Goal: Information Seeking & Learning: Learn about a topic

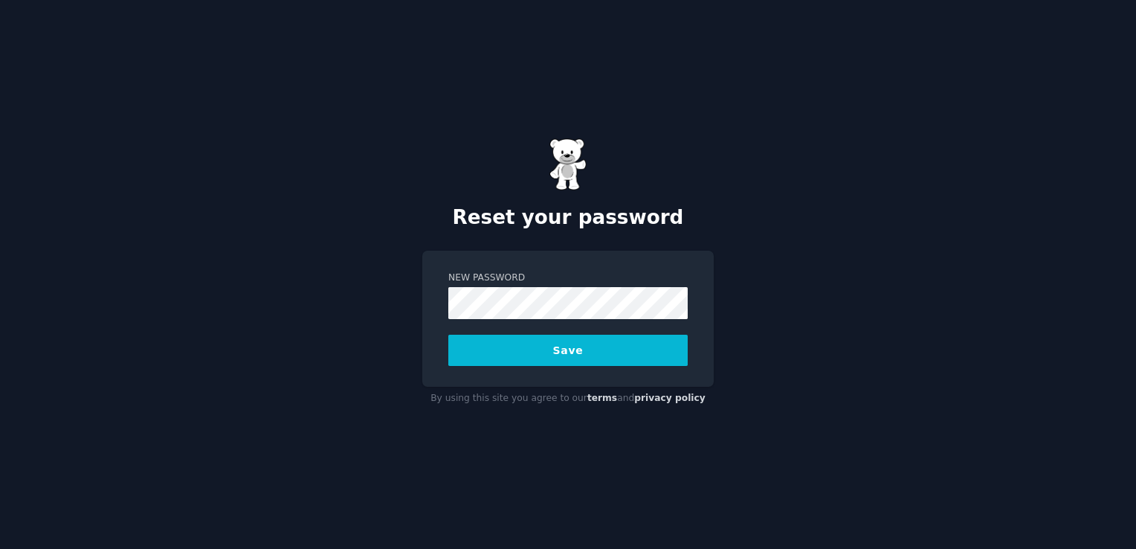
click at [532, 344] on button "Save" at bounding box center [567, 350] width 239 height 31
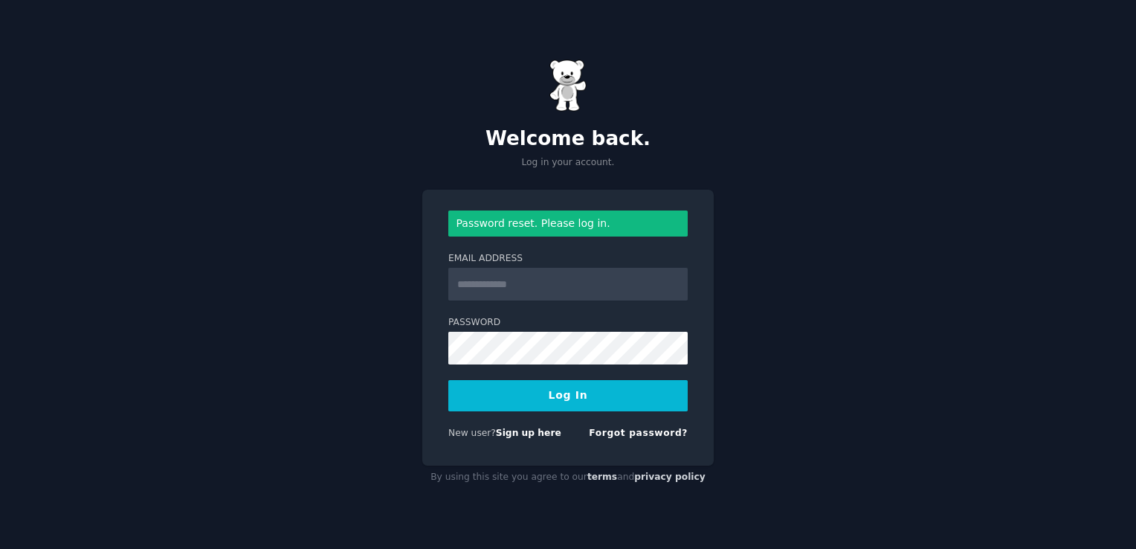
type input "**********"
click at [557, 396] on button "Log In" at bounding box center [567, 395] width 239 height 31
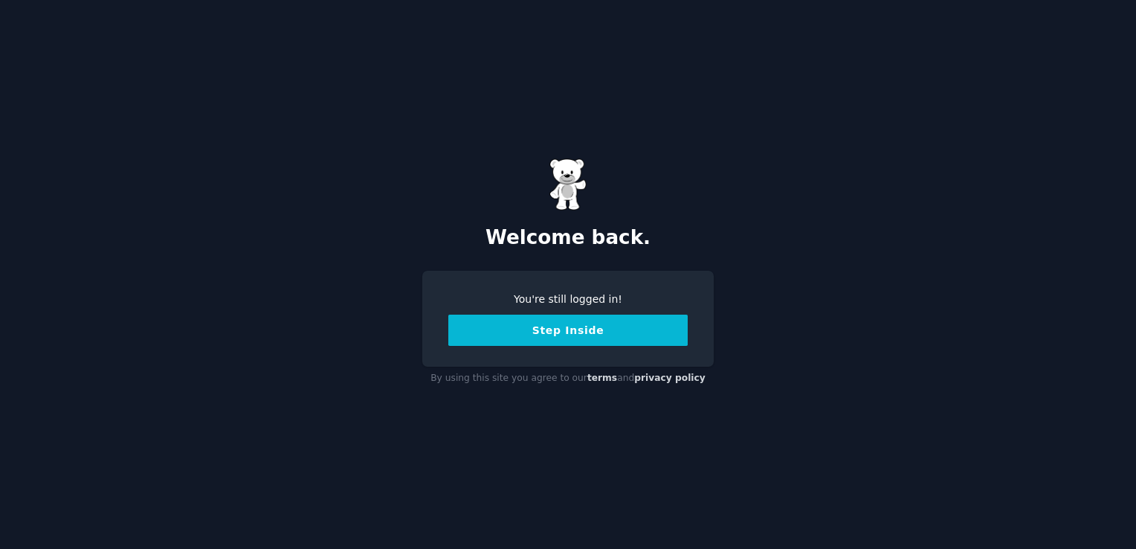
click at [589, 330] on button "Step Inside" at bounding box center [567, 330] width 239 height 31
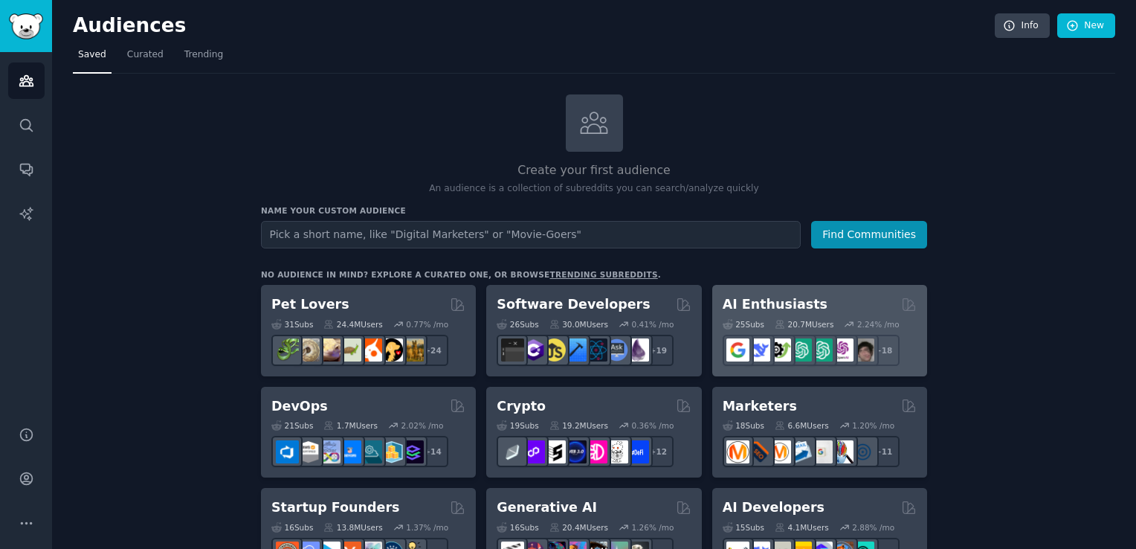
scroll to position [28, 0]
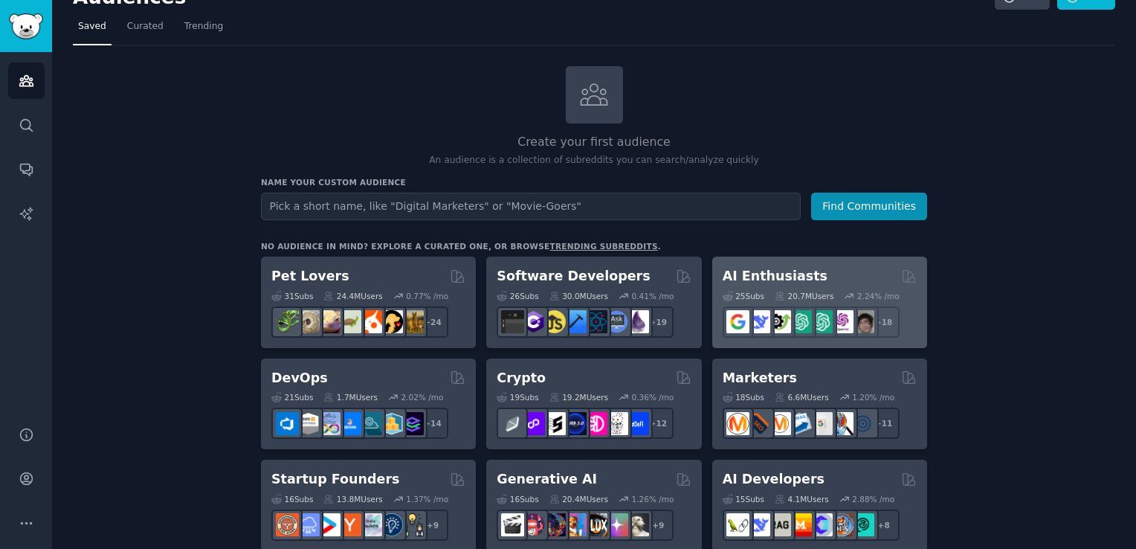
click at [811, 293] on div "20.7M Users" at bounding box center [804, 296] width 59 height 10
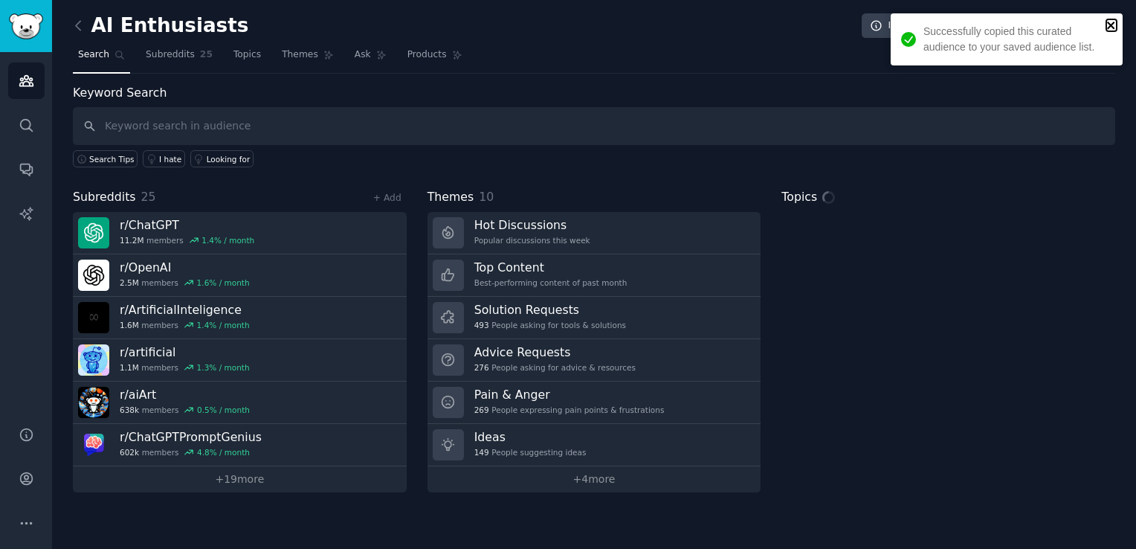
click at [1110, 19] on icon "close" at bounding box center [1112, 25] width 10 height 12
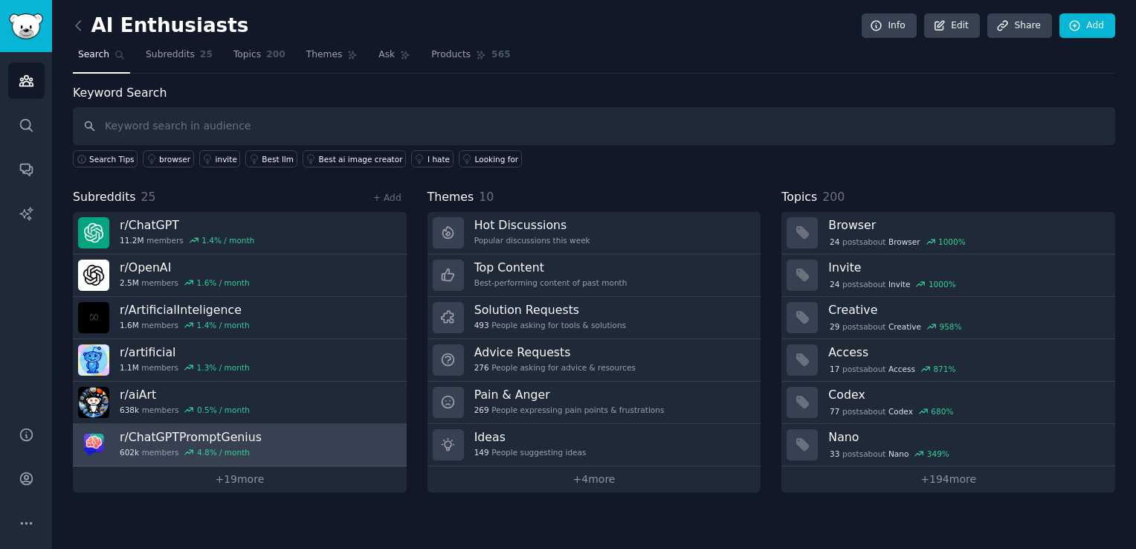
click at [169, 433] on h3 "r/ ChatGPTPromptGenius" at bounding box center [191, 437] width 142 height 16
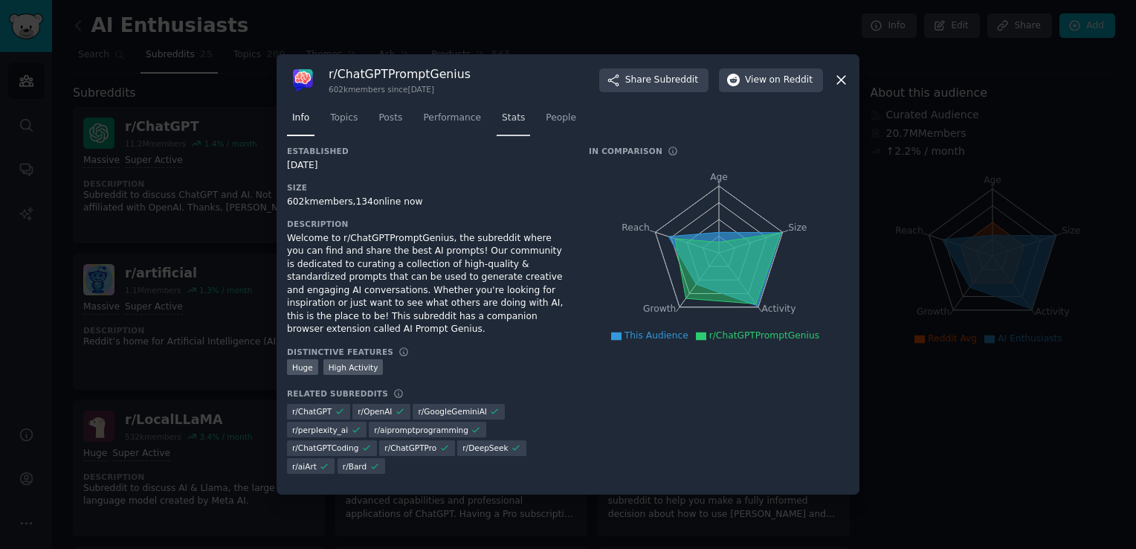
click at [504, 125] on span "Stats" at bounding box center [513, 118] width 23 height 13
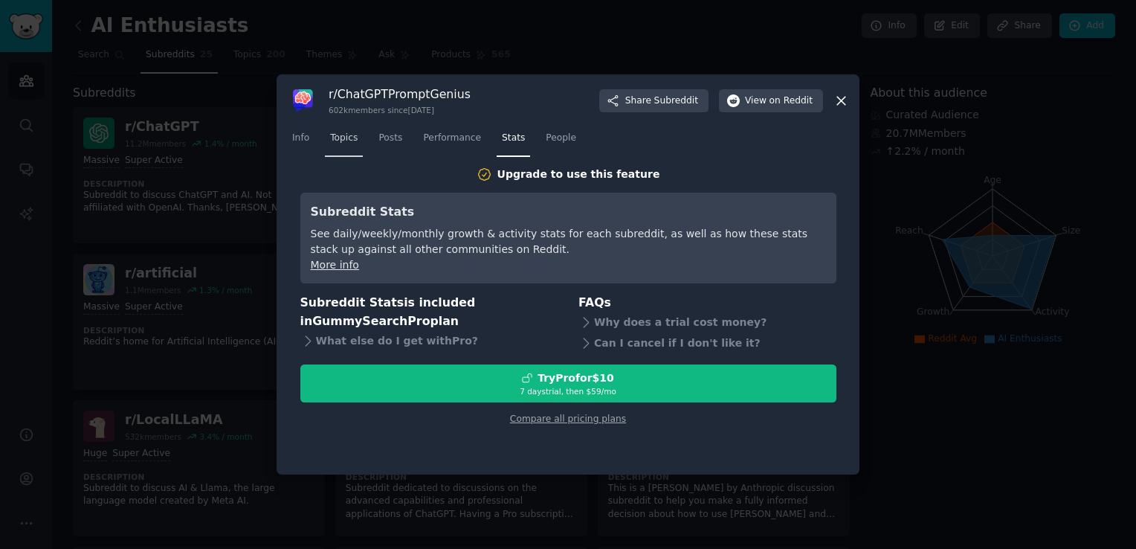
click at [350, 141] on span "Topics" at bounding box center [344, 138] width 28 height 13
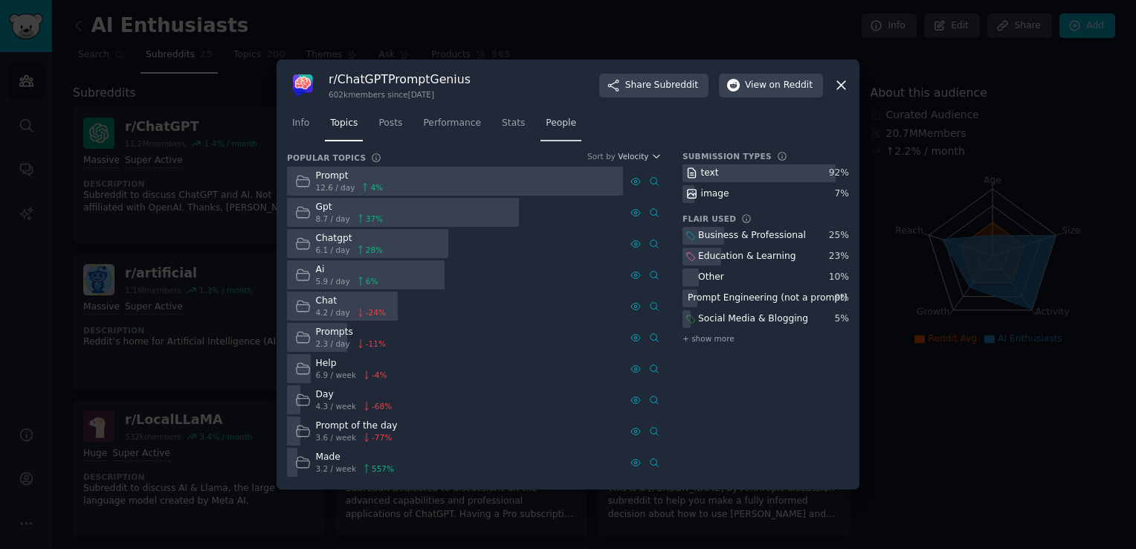
click at [559, 124] on span "People" at bounding box center [561, 123] width 30 height 13
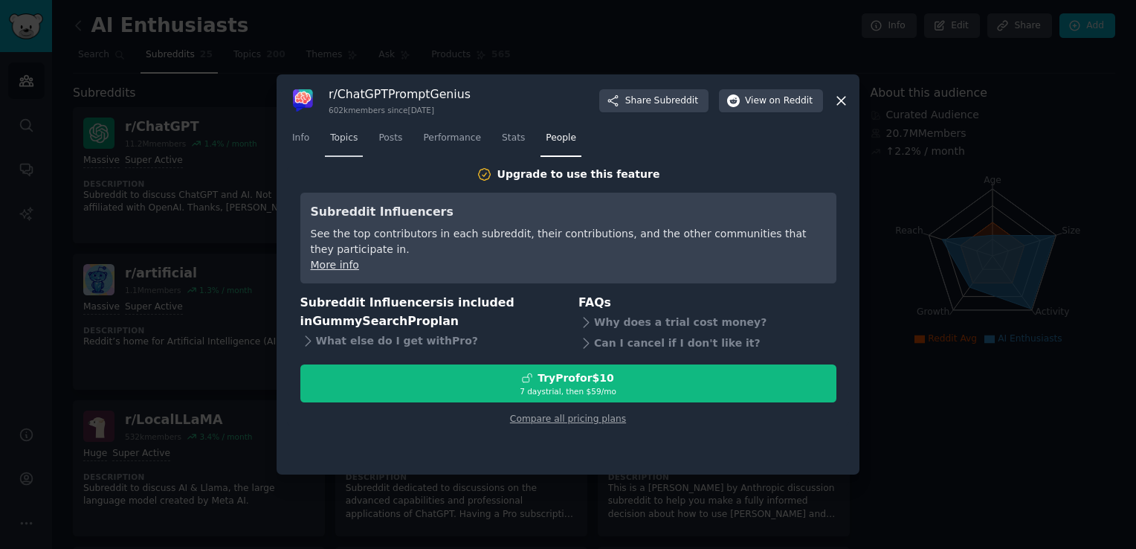
click at [339, 141] on span "Topics" at bounding box center [344, 138] width 28 height 13
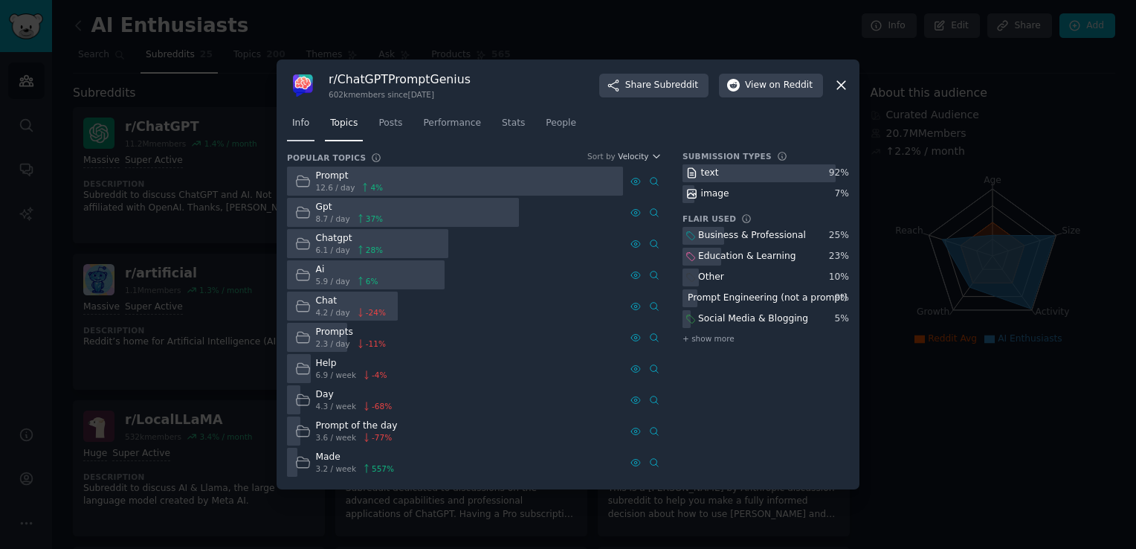
click at [305, 118] on span "Info" at bounding box center [300, 123] width 17 height 13
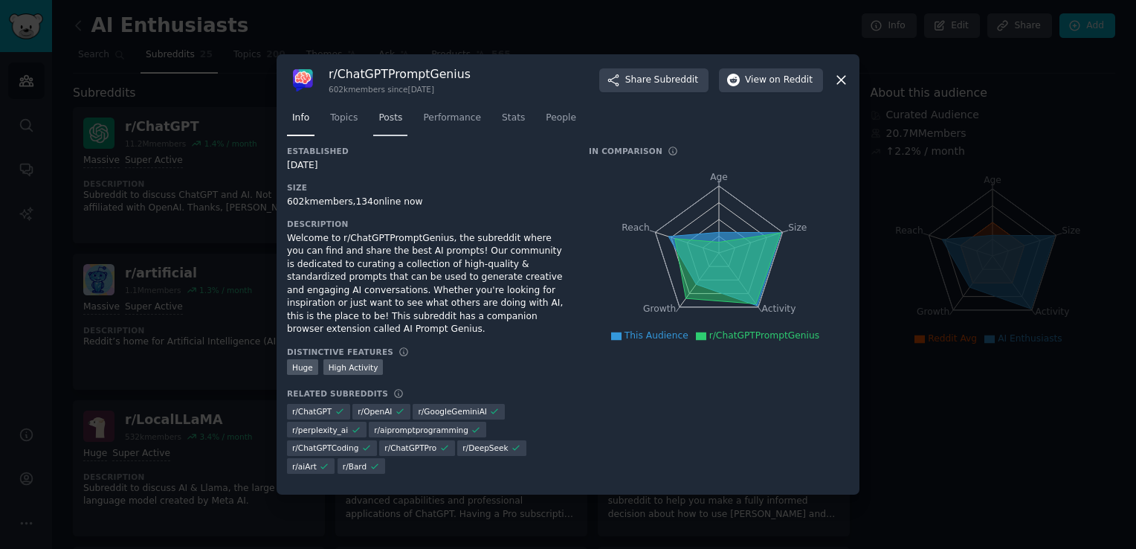
click at [387, 125] on span "Posts" at bounding box center [391, 118] width 24 height 13
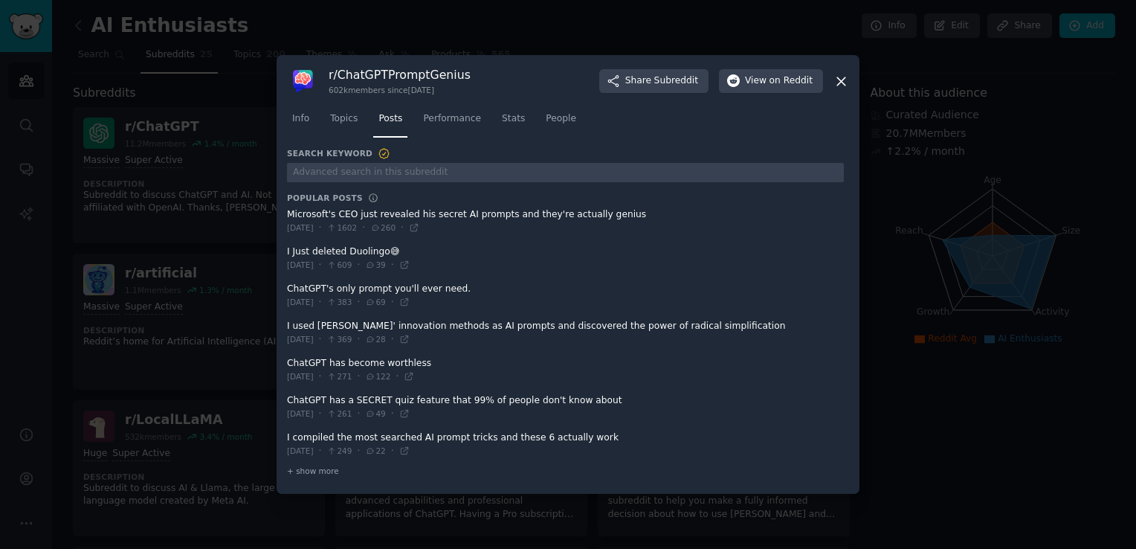
click at [840, 83] on icon at bounding box center [841, 81] width 8 height 8
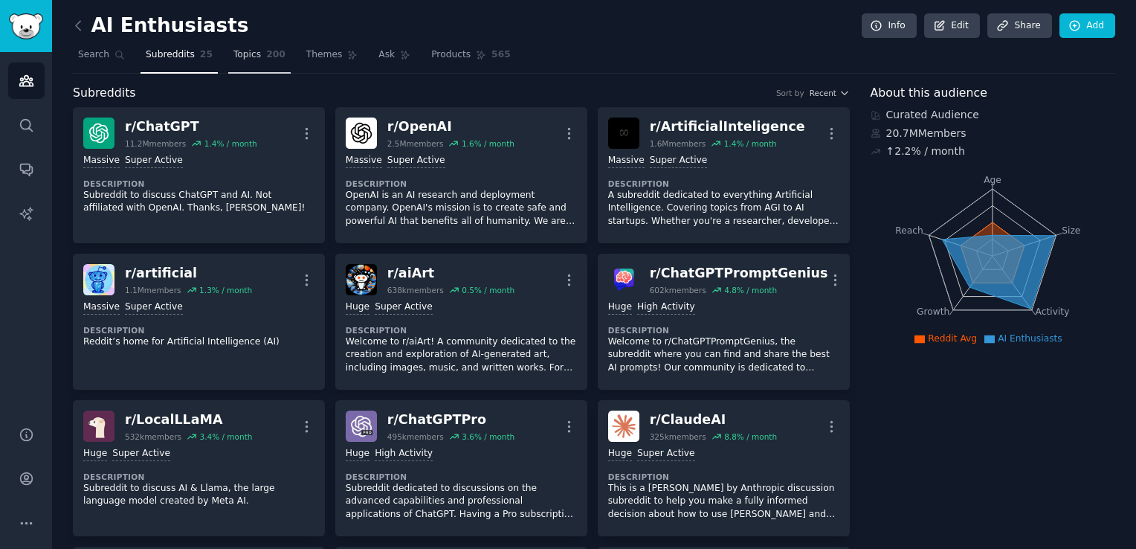
click at [266, 53] on span "200" at bounding box center [275, 54] width 19 height 13
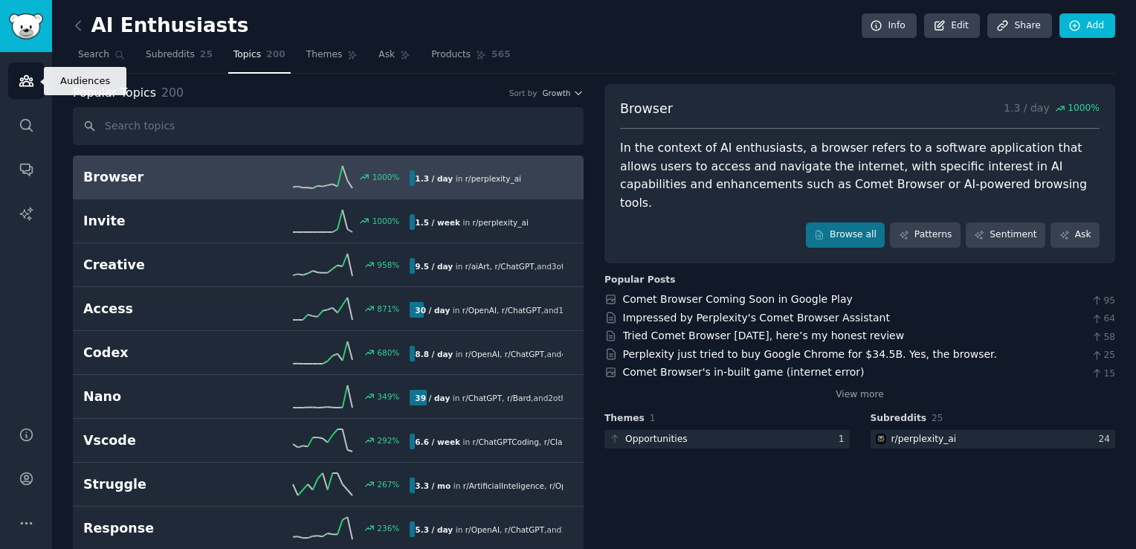
click at [24, 92] on link "Audiences" at bounding box center [26, 80] width 36 height 36
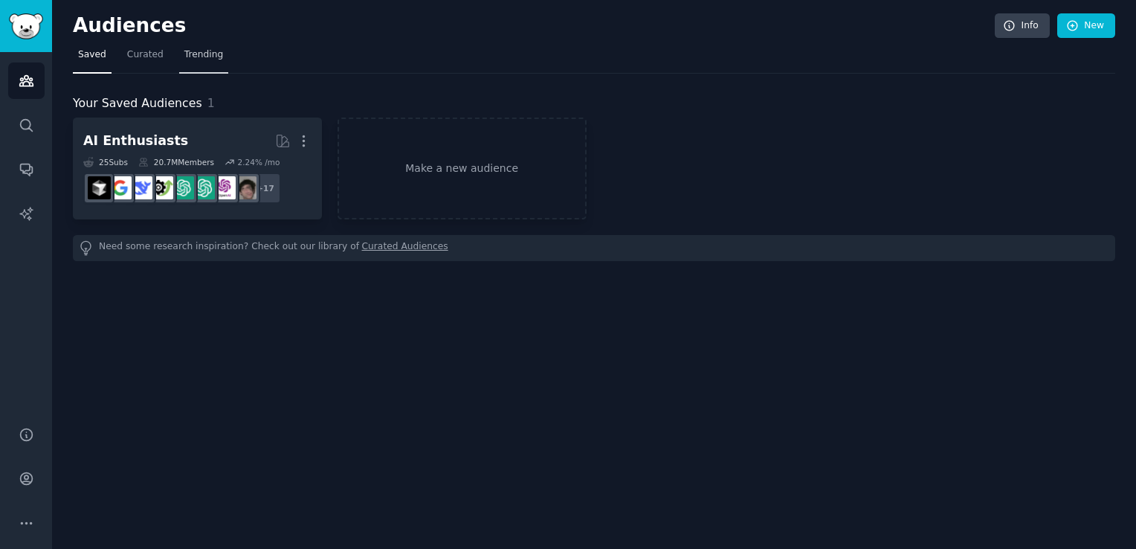
click at [203, 54] on span "Trending" at bounding box center [203, 54] width 39 height 13
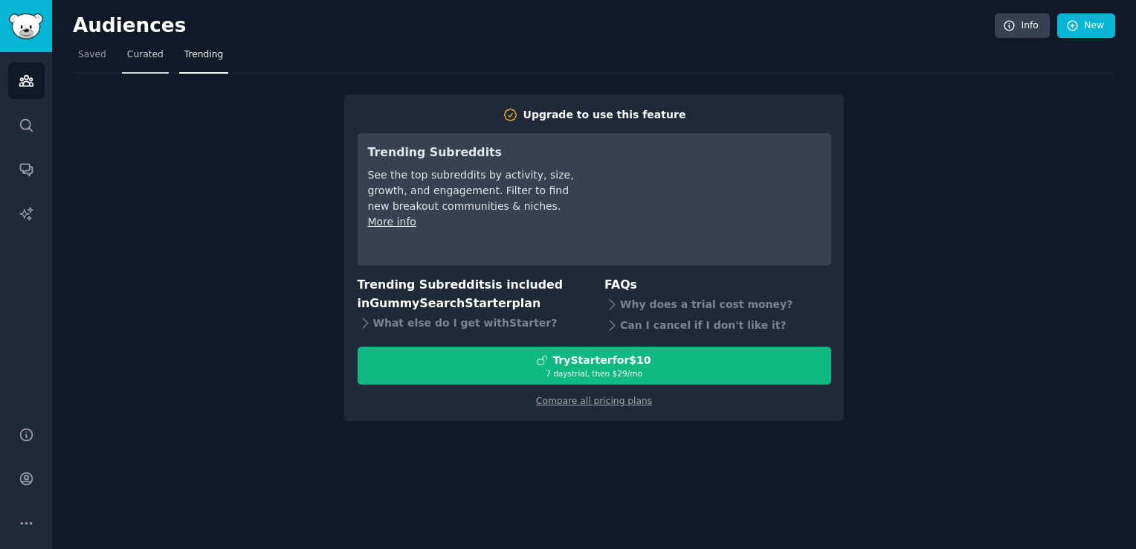
click at [155, 58] on span "Curated" at bounding box center [145, 54] width 36 height 13
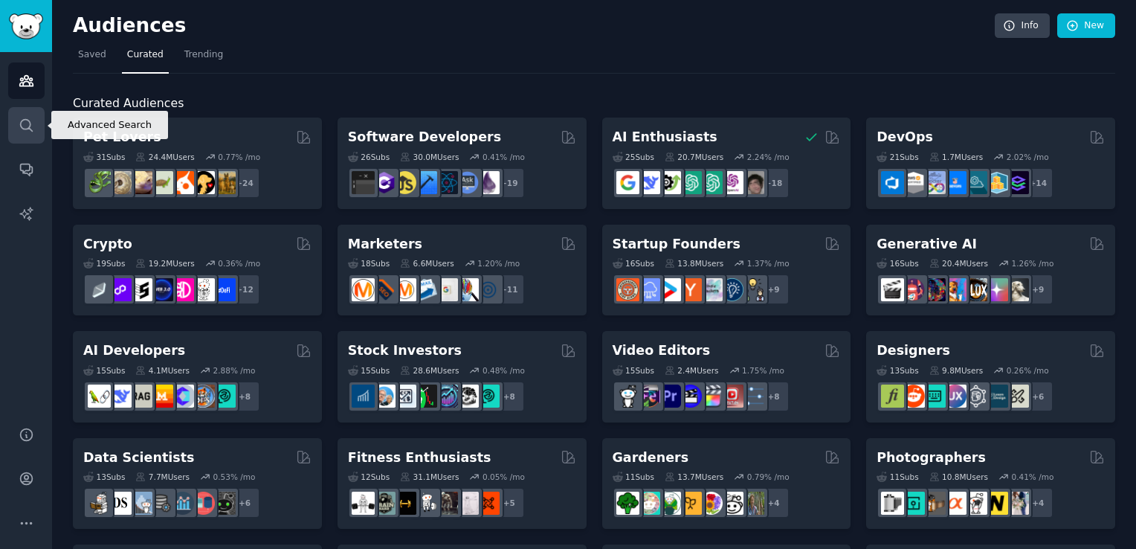
click at [37, 130] on link "Search" at bounding box center [26, 125] width 36 height 36
